Goal: Use online tool/utility: Utilize a website feature to perform a specific function

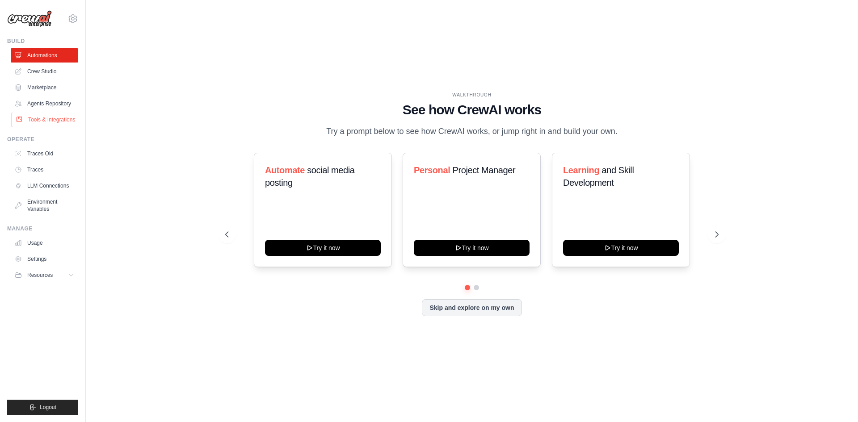
click at [58, 120] on link "Tools & Integrations" at bounding box center [45, 120] width 67 height 14
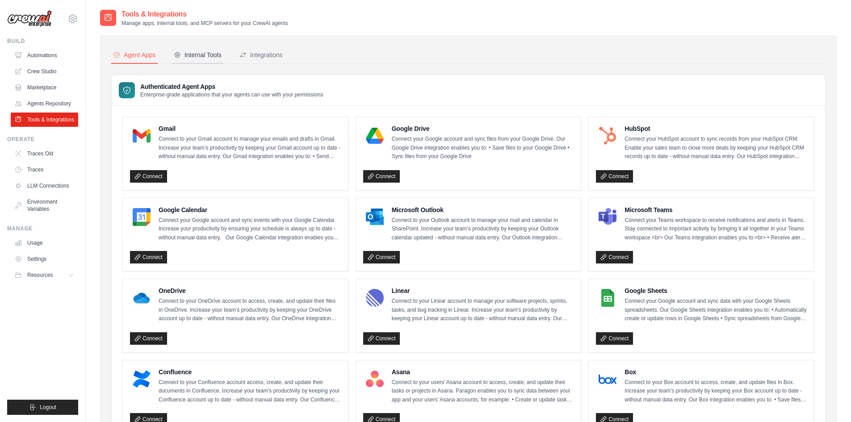
click at [194, 57] on div "Internal Tools" at bounding box center [198, 54] width 48 height 9
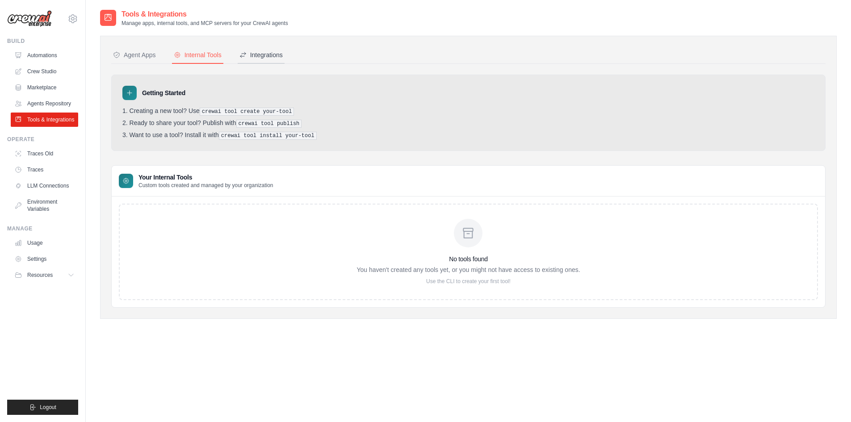
click at [268, 52] on div "Integrations" at bounding box center [261, 54] width 43 height 9
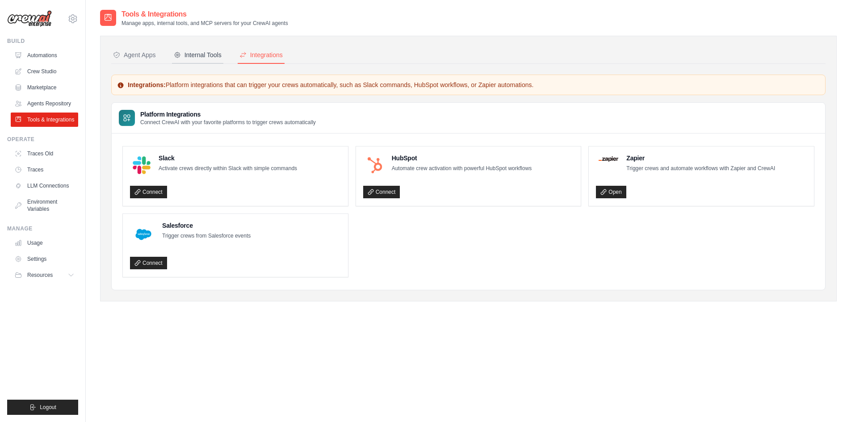
click at [199, 57] on div "Internal Tools" at bounding box center [198, 54] width 48 height 9
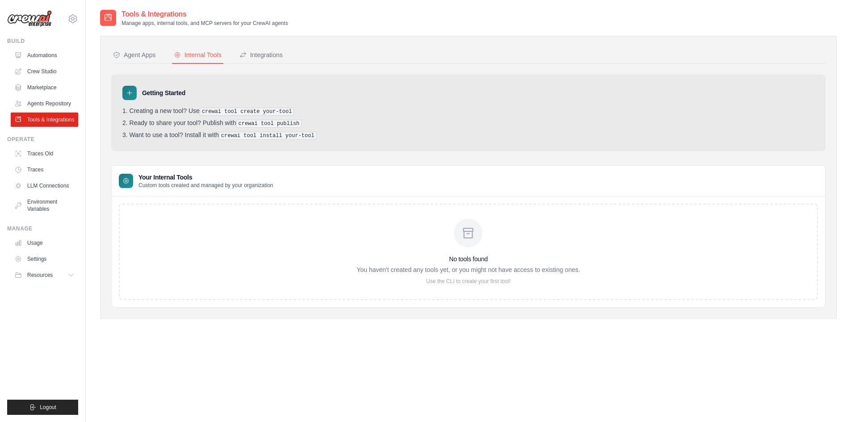
click at [131, 53] on div "Agent Apps" at bounding box center [134, 54] width 43 height 9
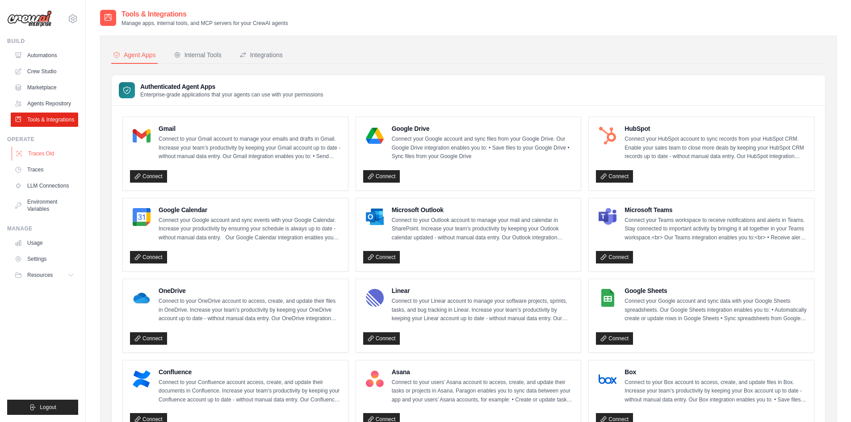
click at [44, 153] on link "Traces Old" at bounding box center [45, 154] width 67 height 14
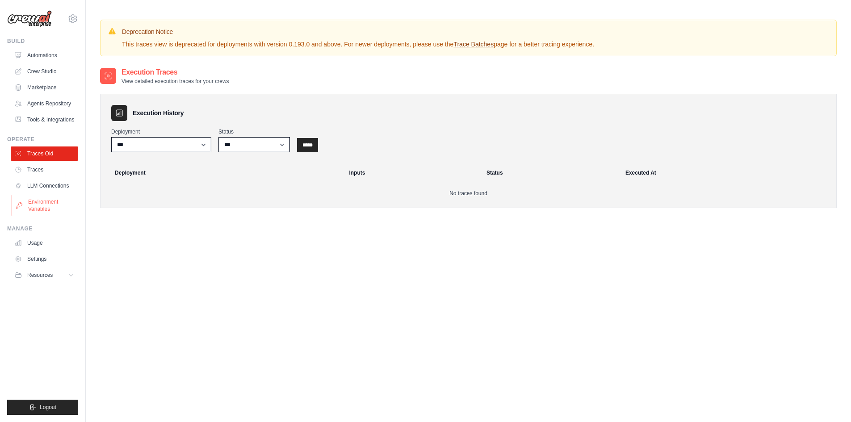
click at [47, 204] on link "Environment Variables" at bounding box center [45, 205] width 67 height 21
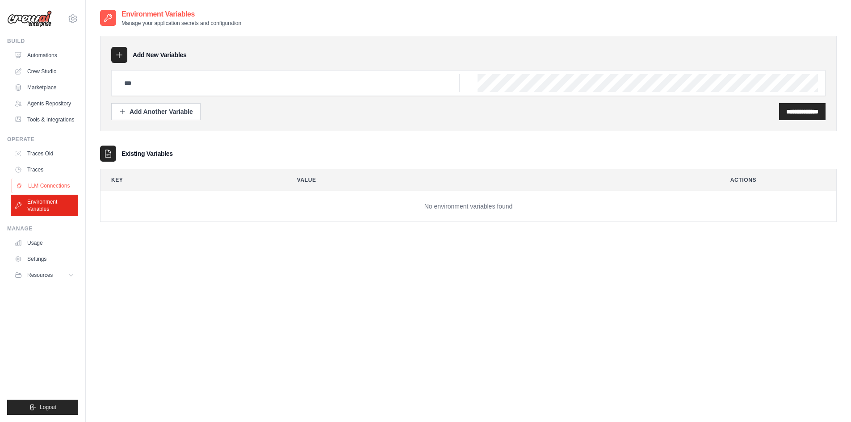
click at [45, 190] on link "LLM Connections" at bounding box center [45, 186] width 67 height 14
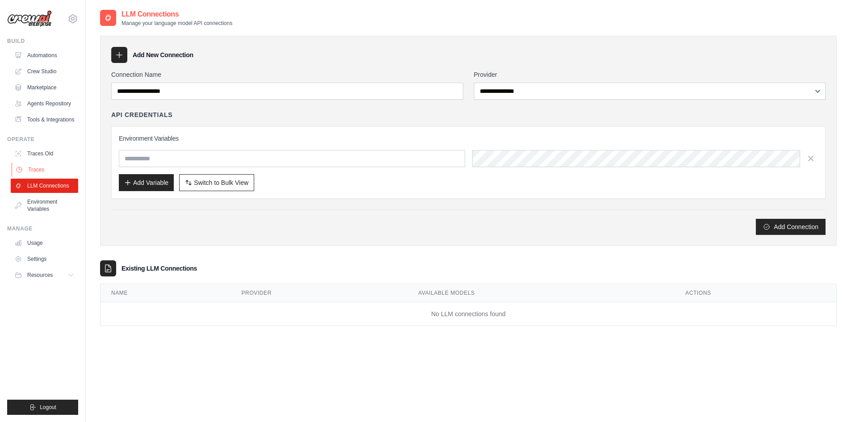
click at [54, 166] on link "Traces" at bounding box center [45, 170] width 67 height 14
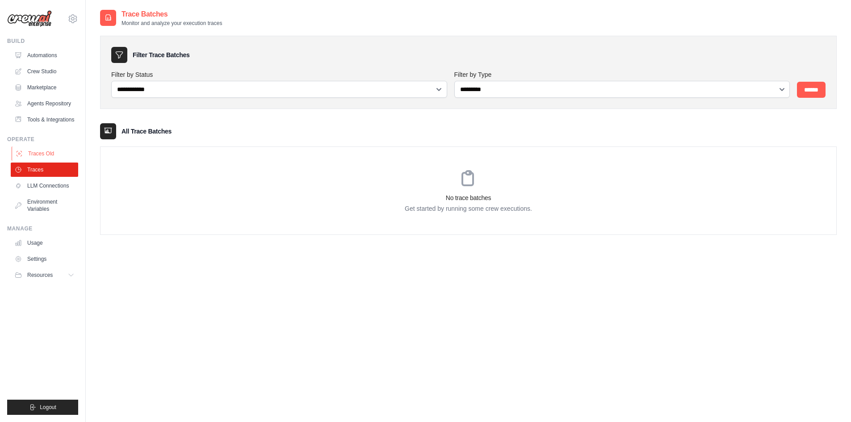
click at [53, 154] on link "Traces Old" at bounding box center [45, 154] width 67 height 14
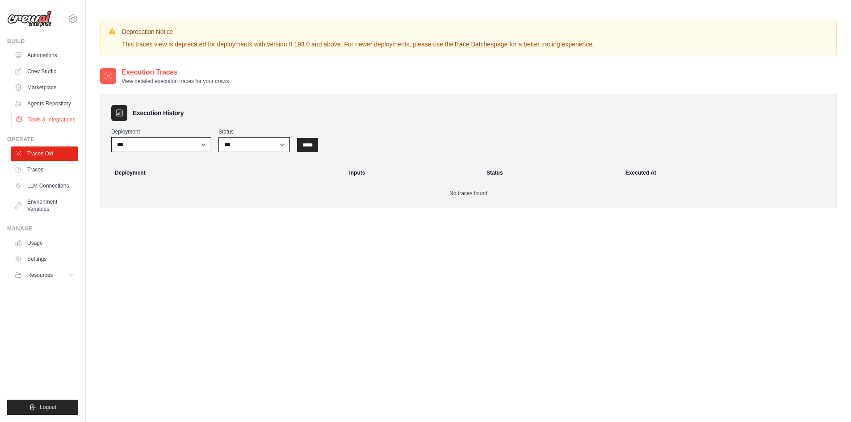
click at [49, 122] on link "Tools & Integrations" at bounding box center [45, 120] width 67 height 14
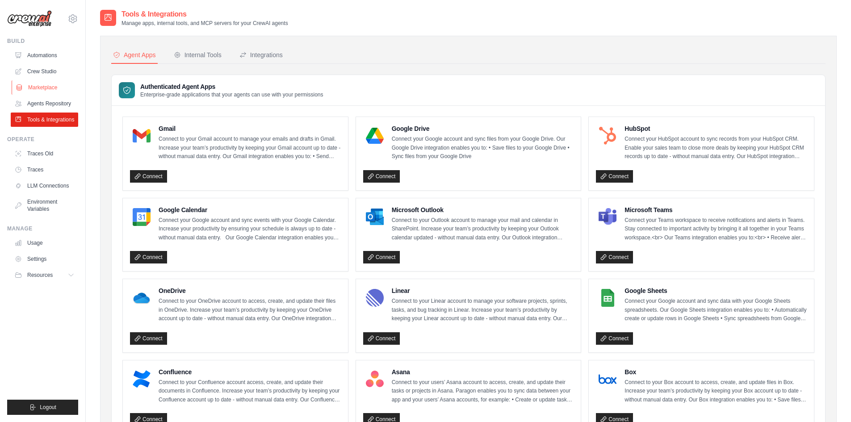
click at [50, 89] on link "Marketplace" at bounding box center [45, 87] width 67 height 14
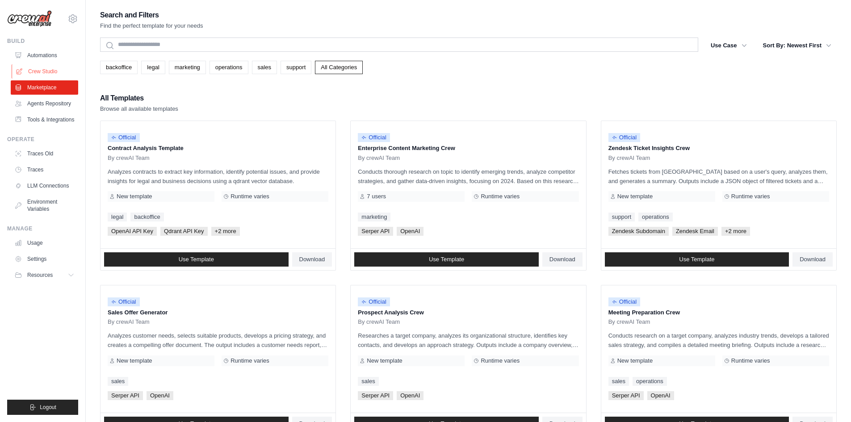
click at [51, 70] on link "Crew Studio" at bounding box center [45, 71] width 67 height 14
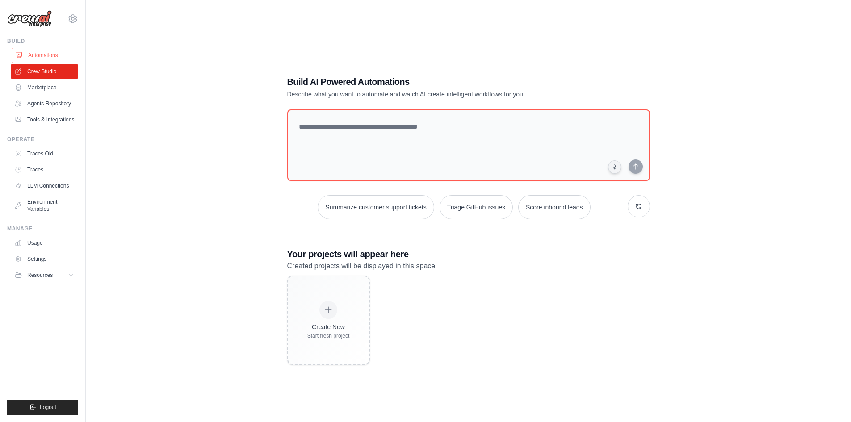
click at [46, 58] on link "Automations" at bounding box center [45, 55] width 67 height 14
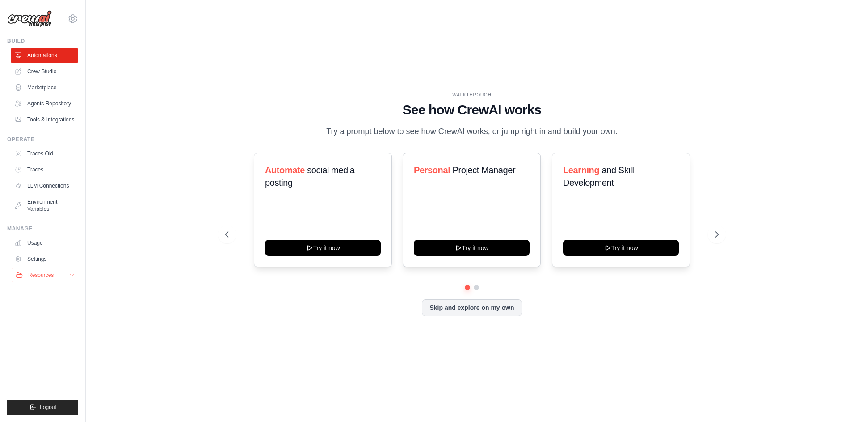
click at [62, 271] on button "Resources" at bounding box center [45, 275] width 67 height 14
click at [69, 276] on icon at bounding box center [71, 275] width 7 height 7
click at [17, 21] on img at bounding box center [29, 18] width 45 height 17
click at [41, 19] on img at bounding box center [29, 18] width 45 height 17
click at [55, 53] on link "Automations" at bounding box center [45, 55] width 67 height 14
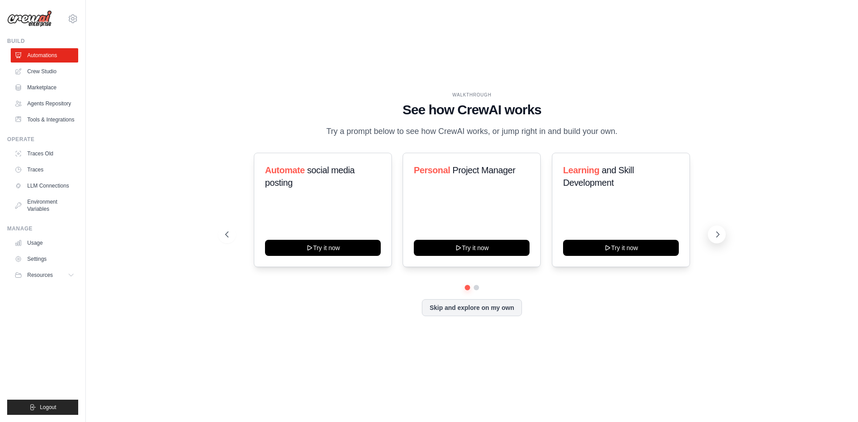
click at [714, 234] on icon at bounding box center [717, 234] width 9 height 9
click at [714, 235] on icon at bounding box center [717, 234] width 9 height 9
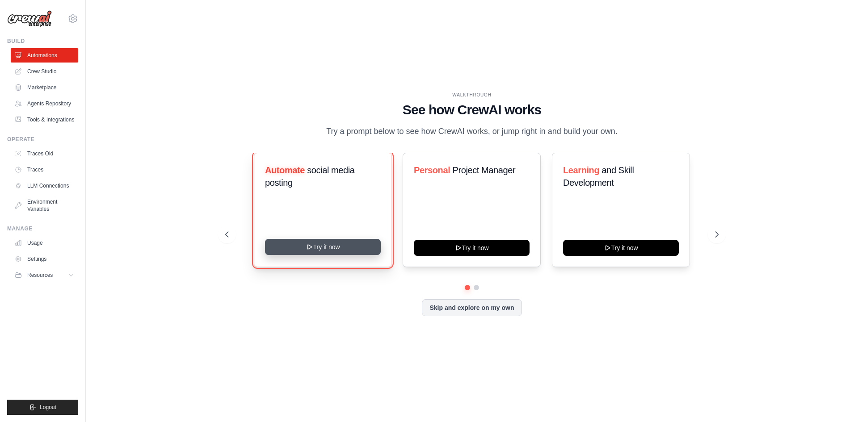
click at [343, 252] on button "Try it now" at bounding box center [323, 247] width 116 height 16
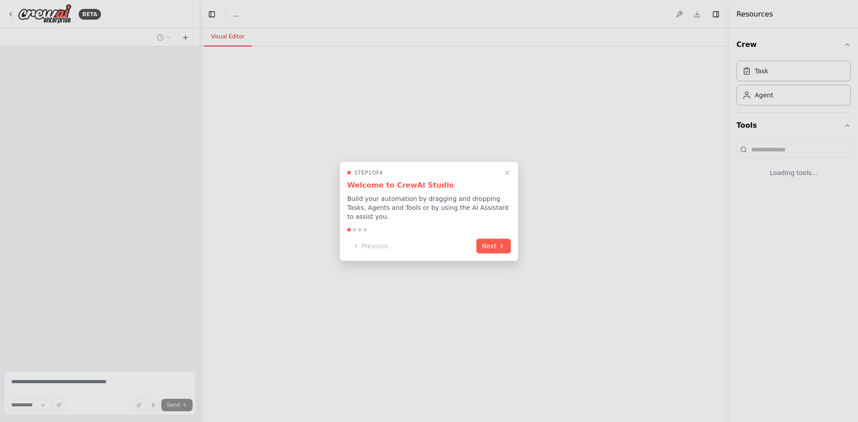
select select "****"
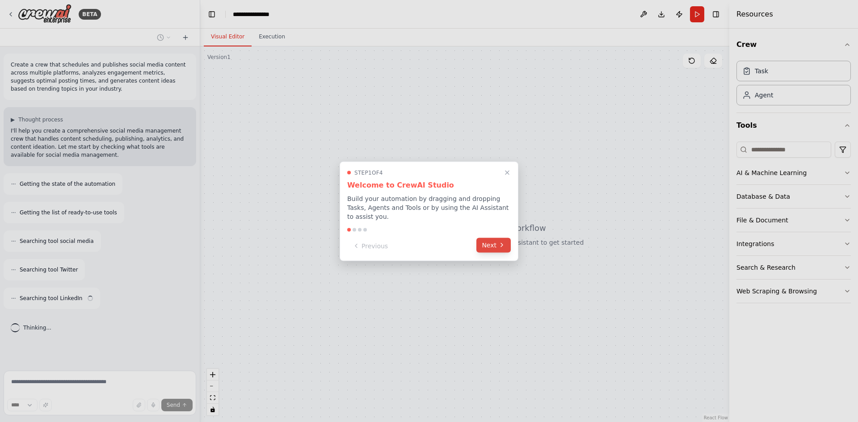
click at [487, 240] on button "Next" at bounding box center [493, 245] width 34 height 15
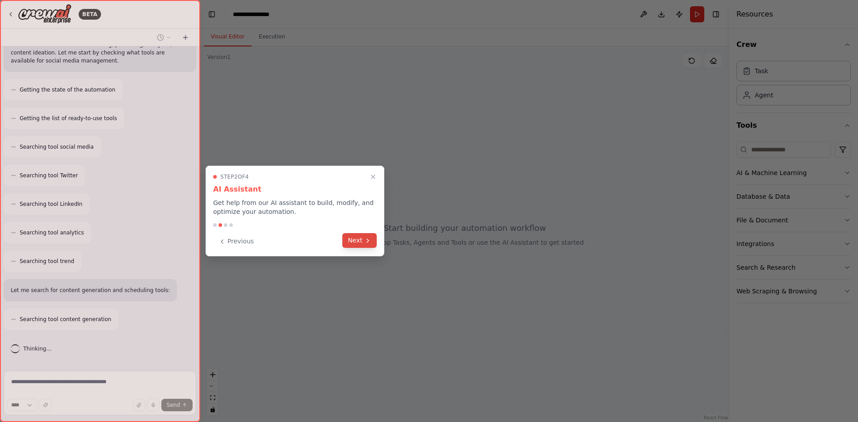
scroll to position [123, 0]
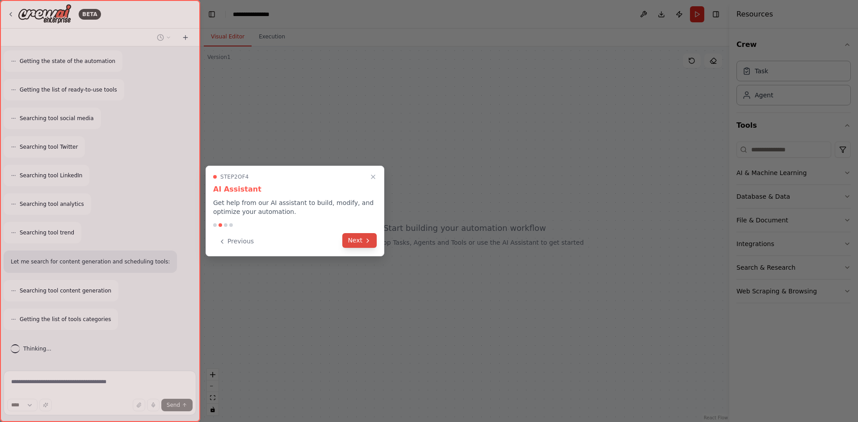
click at [366, 244] on icon at bounding box center [367, 240] width 7 height 7
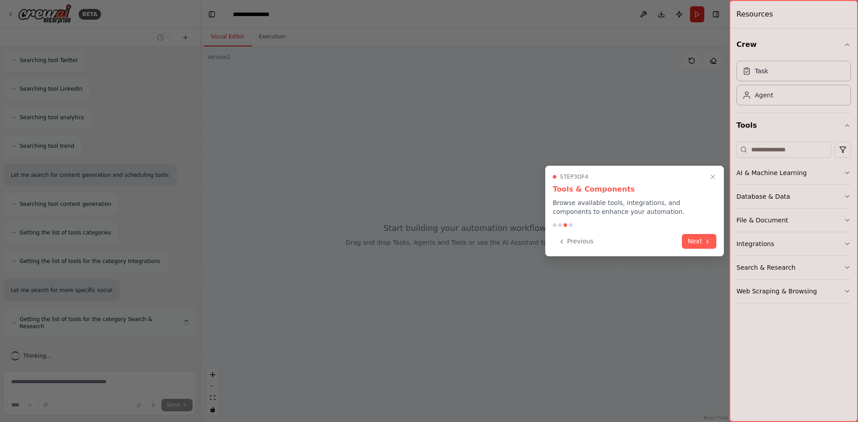
scroll to position [218, 0]
click at [709, 242] on icon at bounding box center [707, 240] width 7 height 7
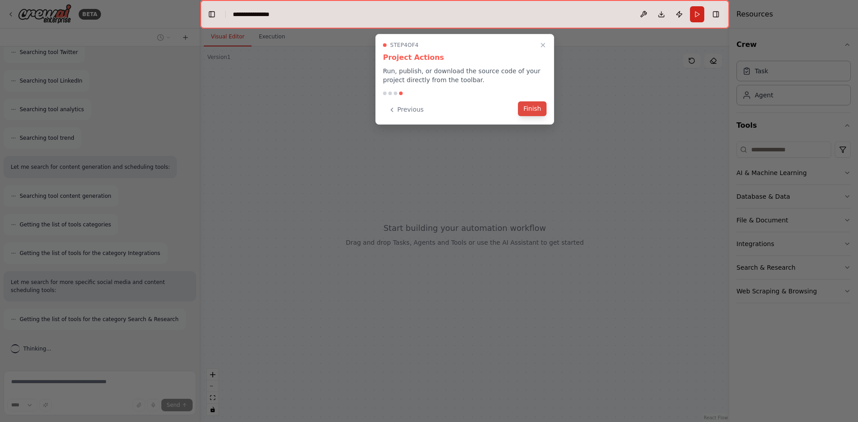
click at [526, 111] on button "Finish" at bounding box center [532, 108] width 29 height 15
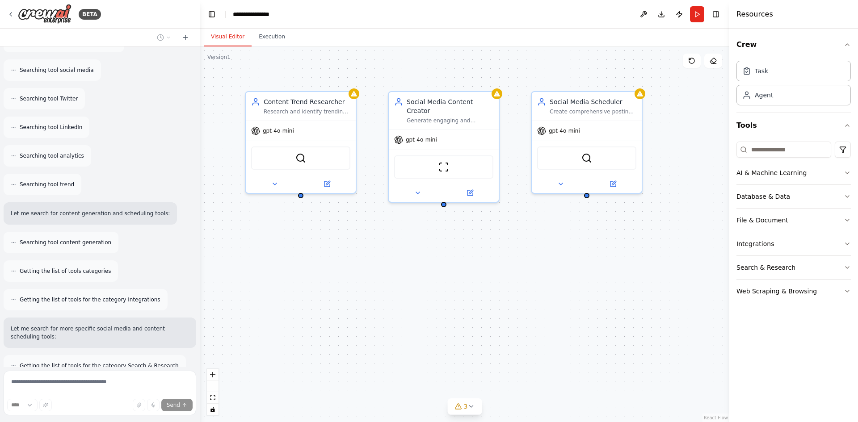
scroll to position [430, 0]
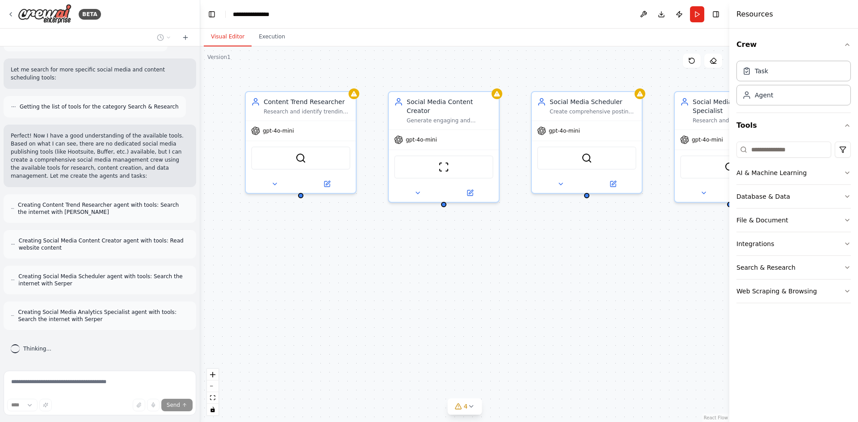
click at [616, 318] on div "Content Trend Researcher Research and identify trending topics in the {industry…" at bounding box center [464, 234] width 529 height 376
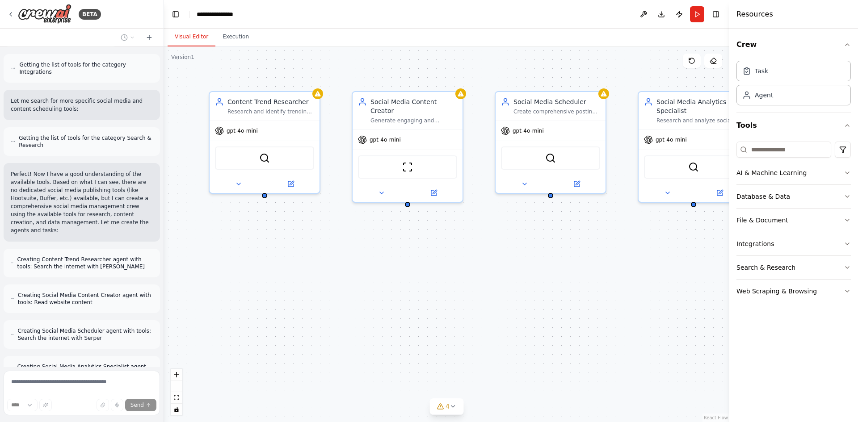
scroll to position [446, 0]
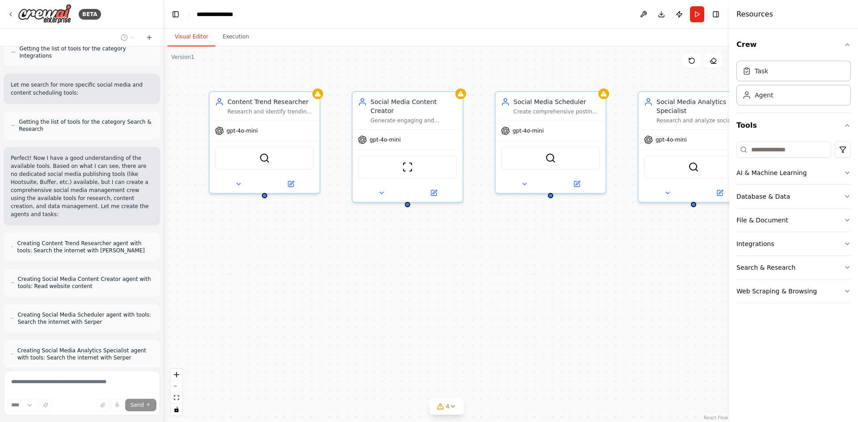
drag, startPoint x: 199, startPoint y: 126, endPoint x: 164, endPoint y: 130, distance: 35.0
click at [164, 130] on div "BETA Create a crew that schedules and publishes social media content across mul…" at bounding box center [429, 211] width 858 height 422
click at [635, 308] on div "Content Trend Researcher Research and identify trending topics in the {industry…" at bounding box center [446, 234] width 565 height 376
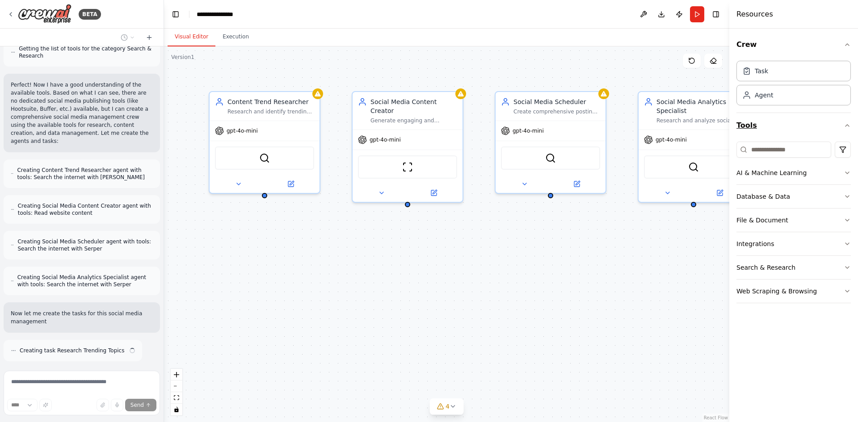
scroll to position [528, 0]
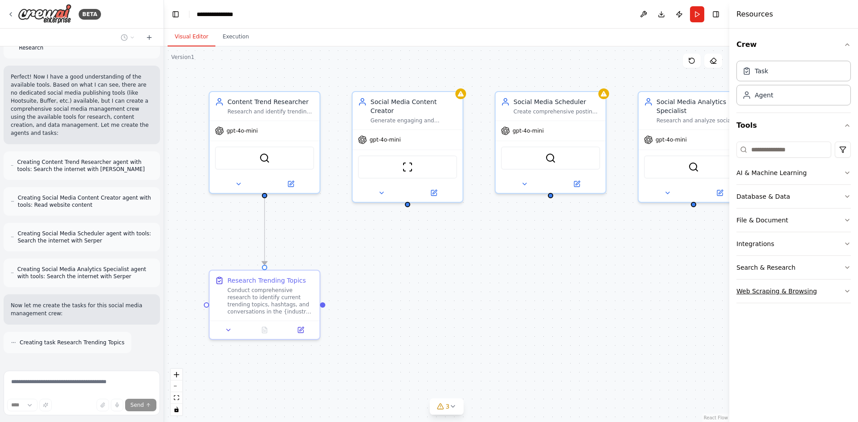
click at [849, 294] on icon "button" at bounding box center [847, 291] width 7 height 7
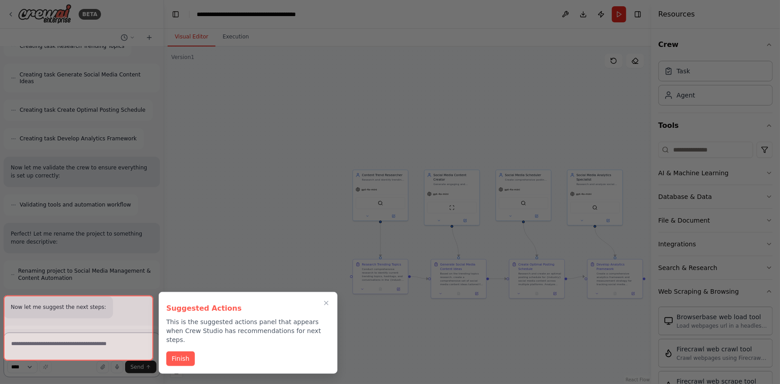
scroll to position [825, 0]
click at [324, 304] on icon "Close walkthrough" at bounding box center [327, 302] width 8 height 8
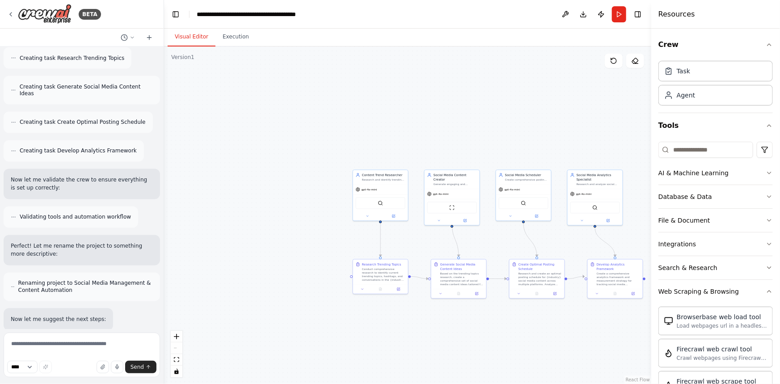
scroll to position [862, 0]
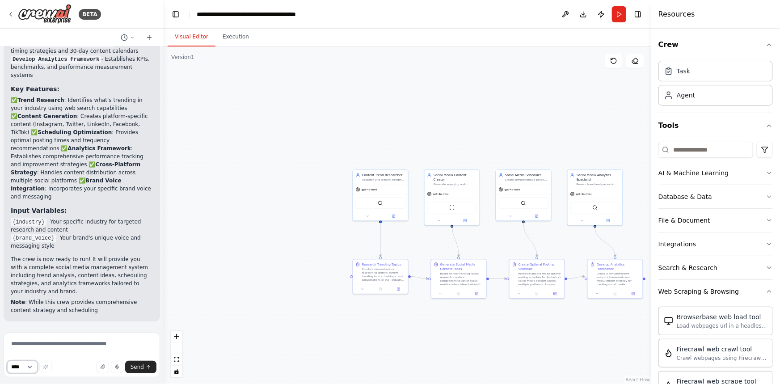
click at [31, 369] on select "****" at bounding box center [22, 367] width 30 height 13
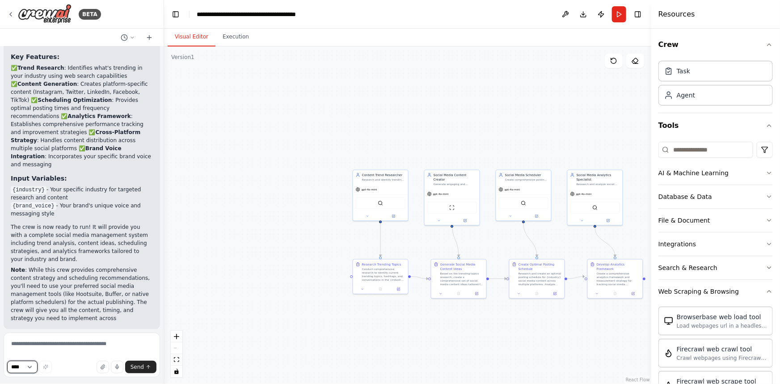
scroll to position [1356, 0]
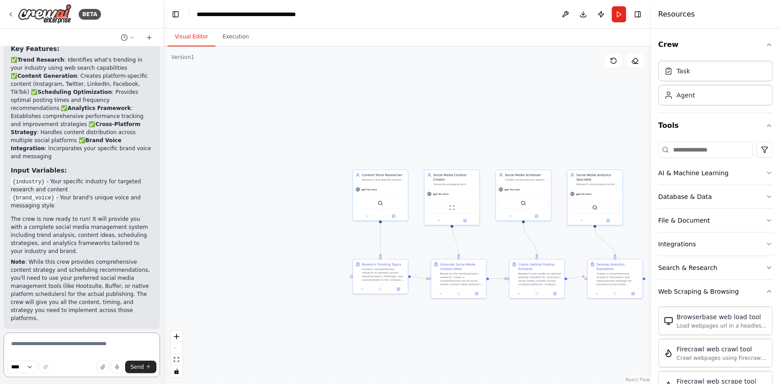
click at [68, 352] on textarea at bounding box center [82, 354] width 156 height 45
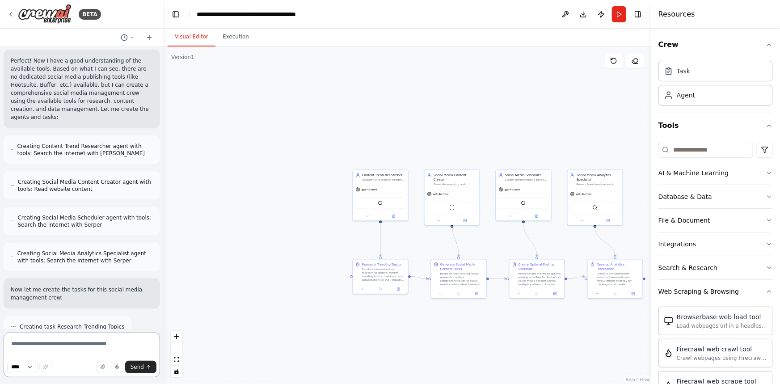
scroll to position [0, 0]
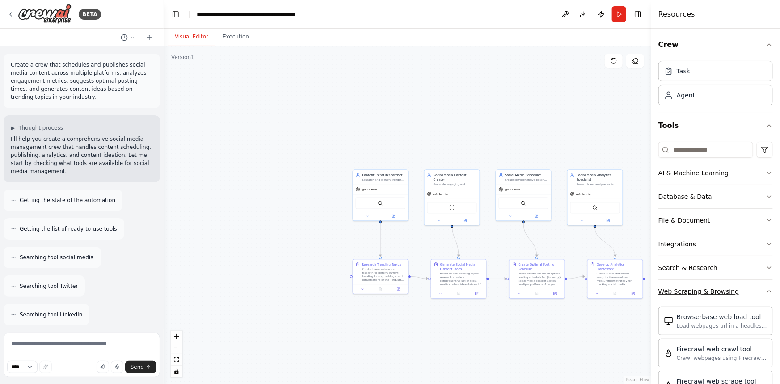
click at [766, 289] on icon "button" at bounding box center [769, 291] width 7 height 7
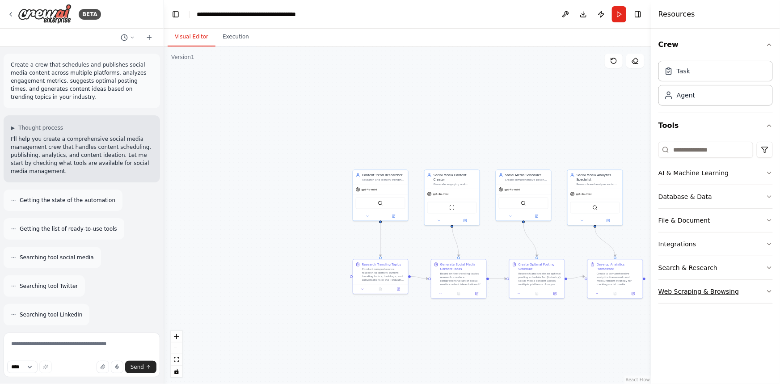
click at [760, 289] on button "Web Scraping & Browsing" at bounding box center [715, 291] width 114 height 23
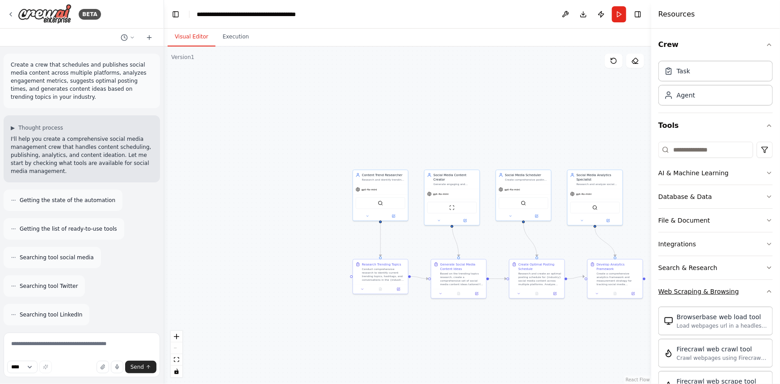
click at [763, 286] on button "Web Scraping & Browsing" at bounding box center [715, 291] width 114 height 23
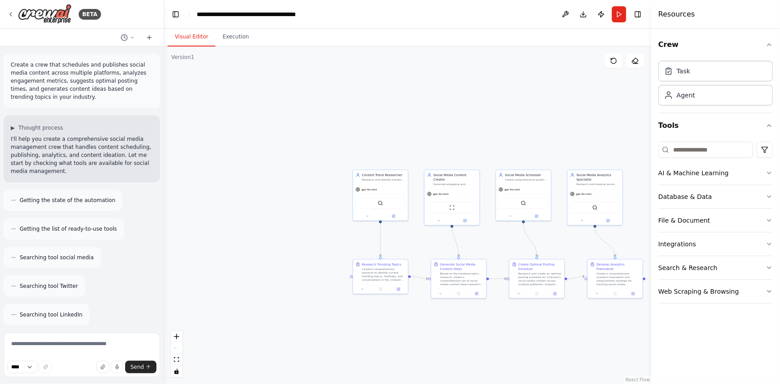
click at [558, 110] on div ".deletable-edge-delete-btn { width: 20px; height: 20px; border: 0px solid #ffff…" at bounding box center [407, 214] width 487 height 337
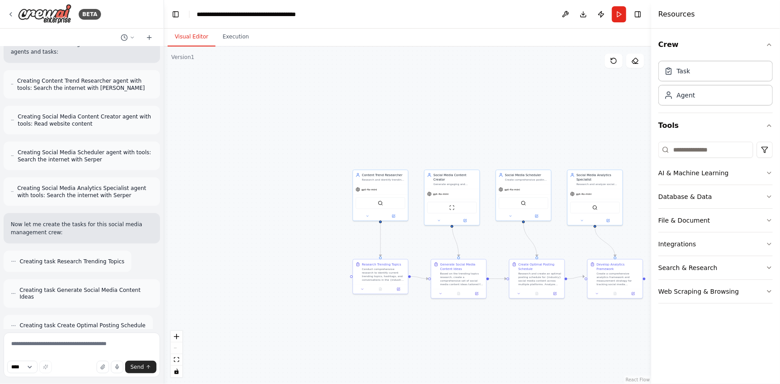
scroll to position [1356, 0]
